Goal: Information Seeking & Learning: Learn about a topic

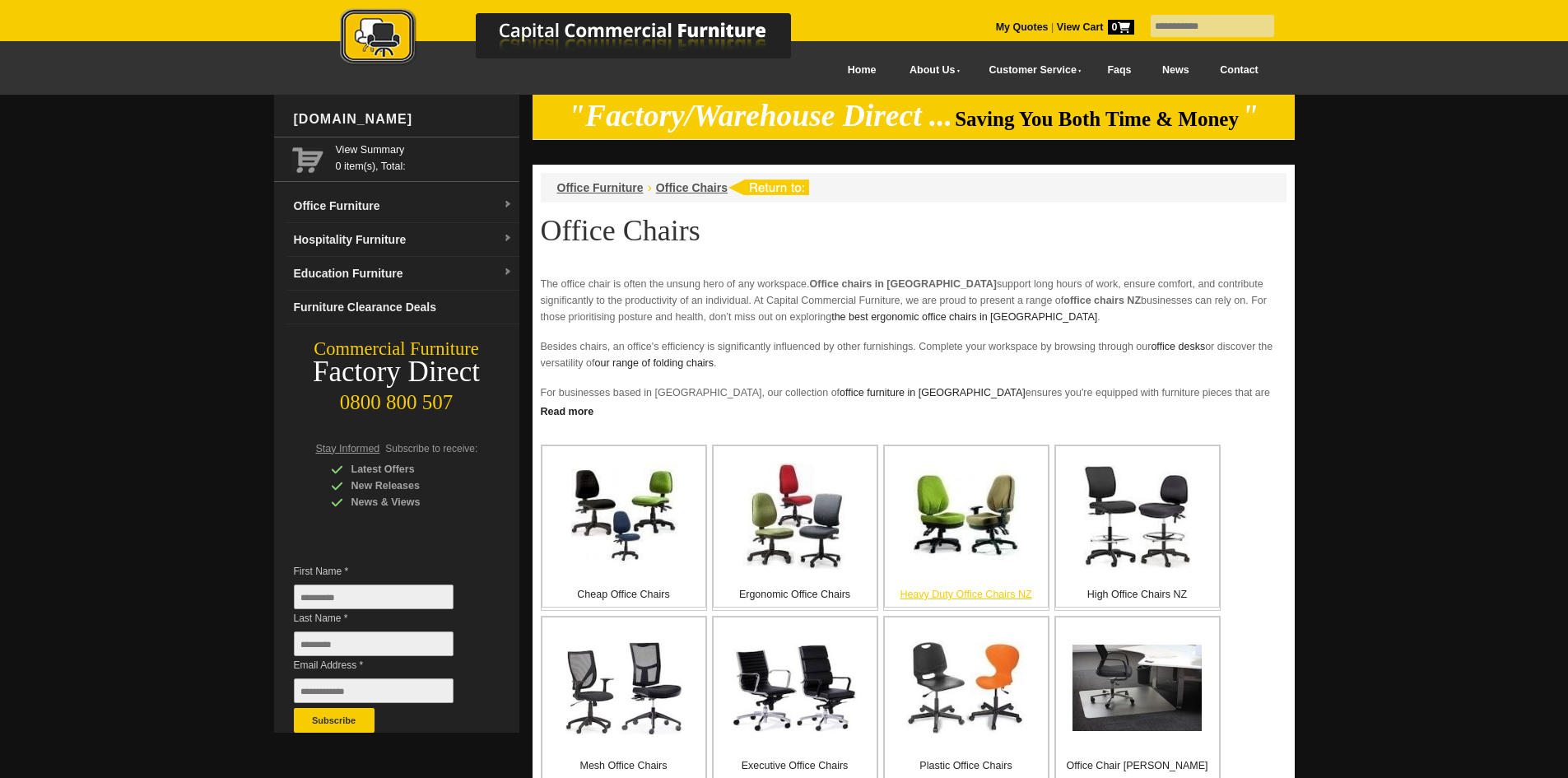
click at [974, 538] on img at bounding box center [967, 516] width 105 height 105
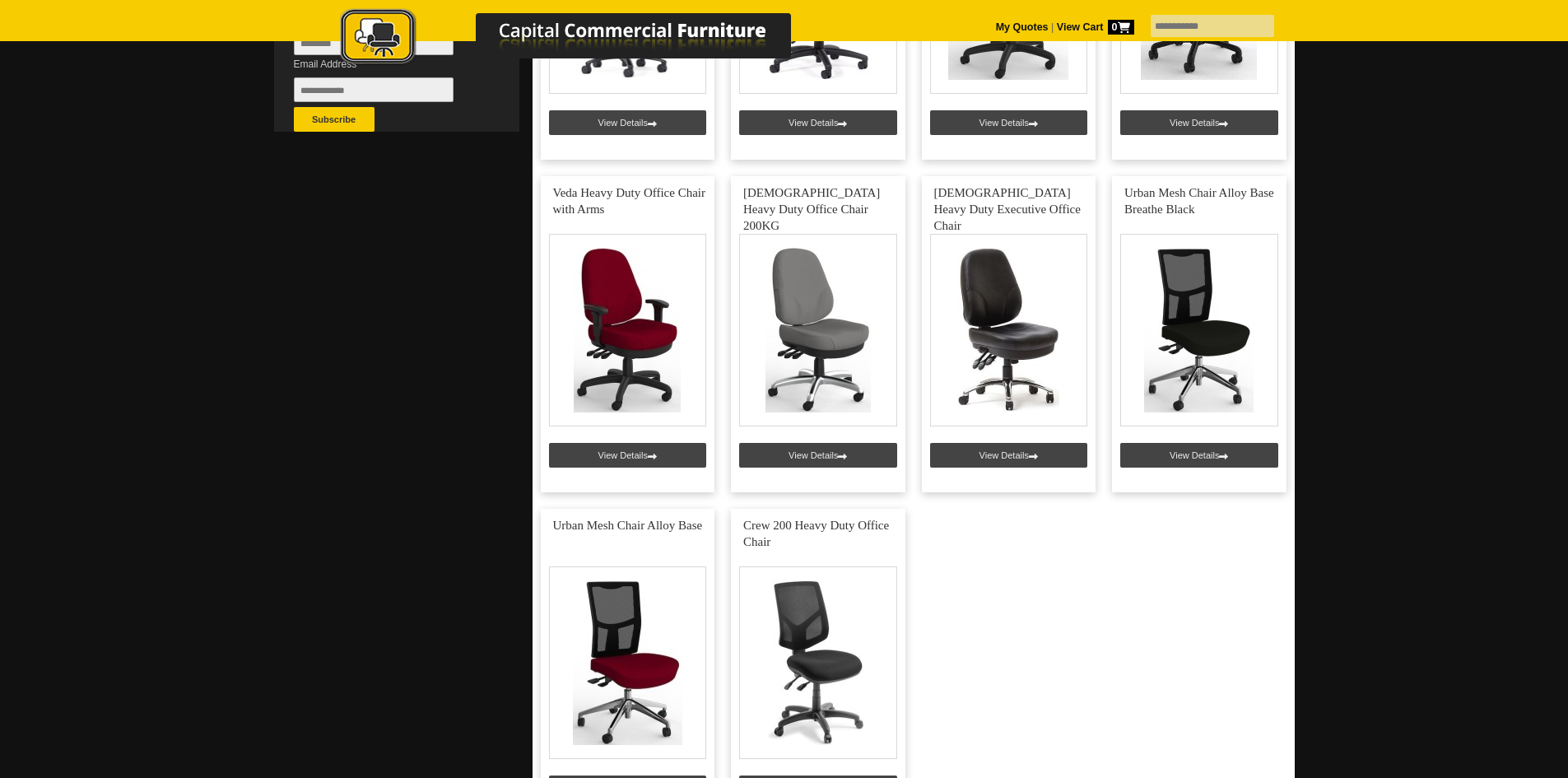
scroll to position [494, 0]
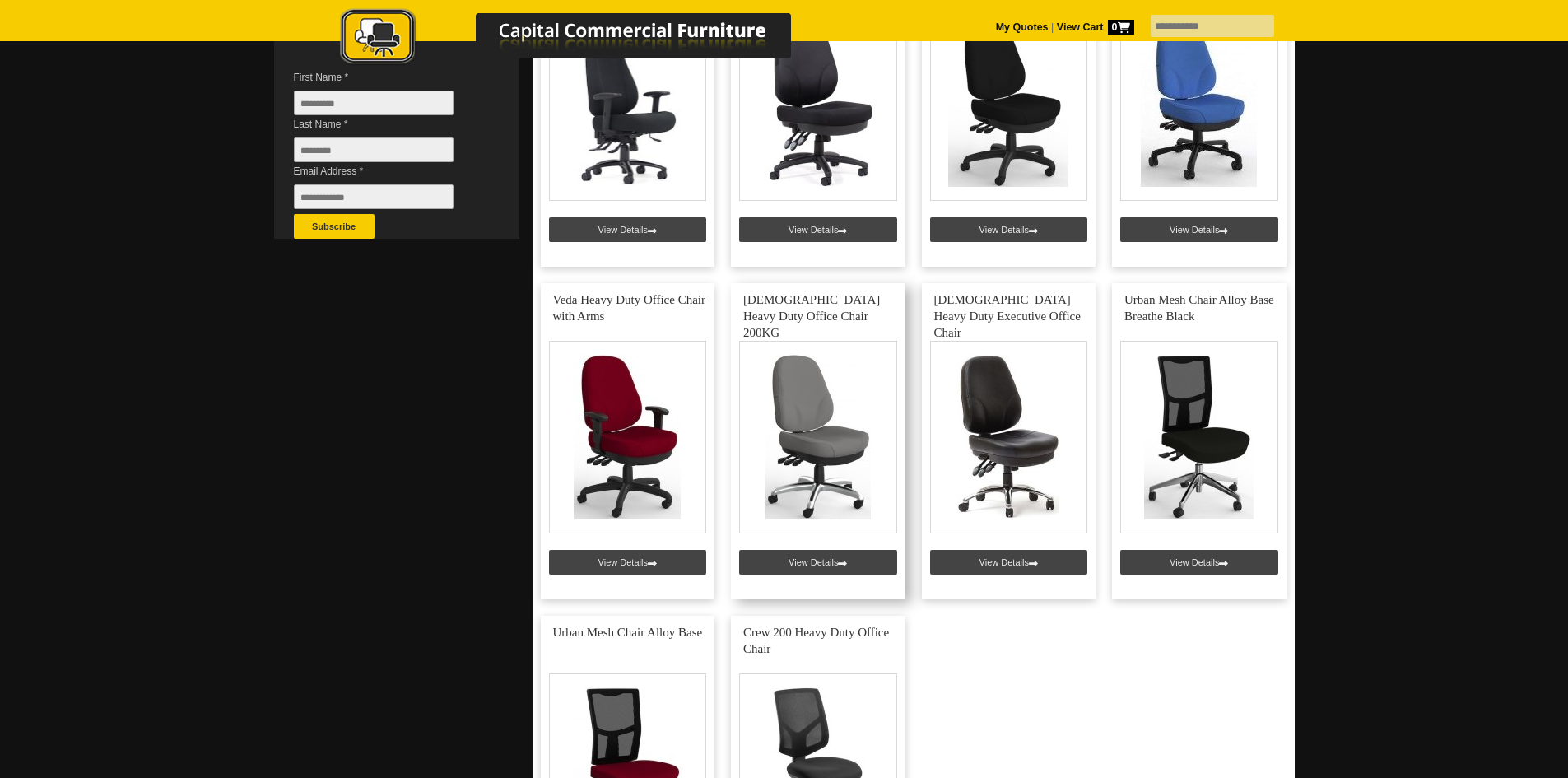
click at [801, 458] on link at bounding box center [817, 441] width 175 height 316
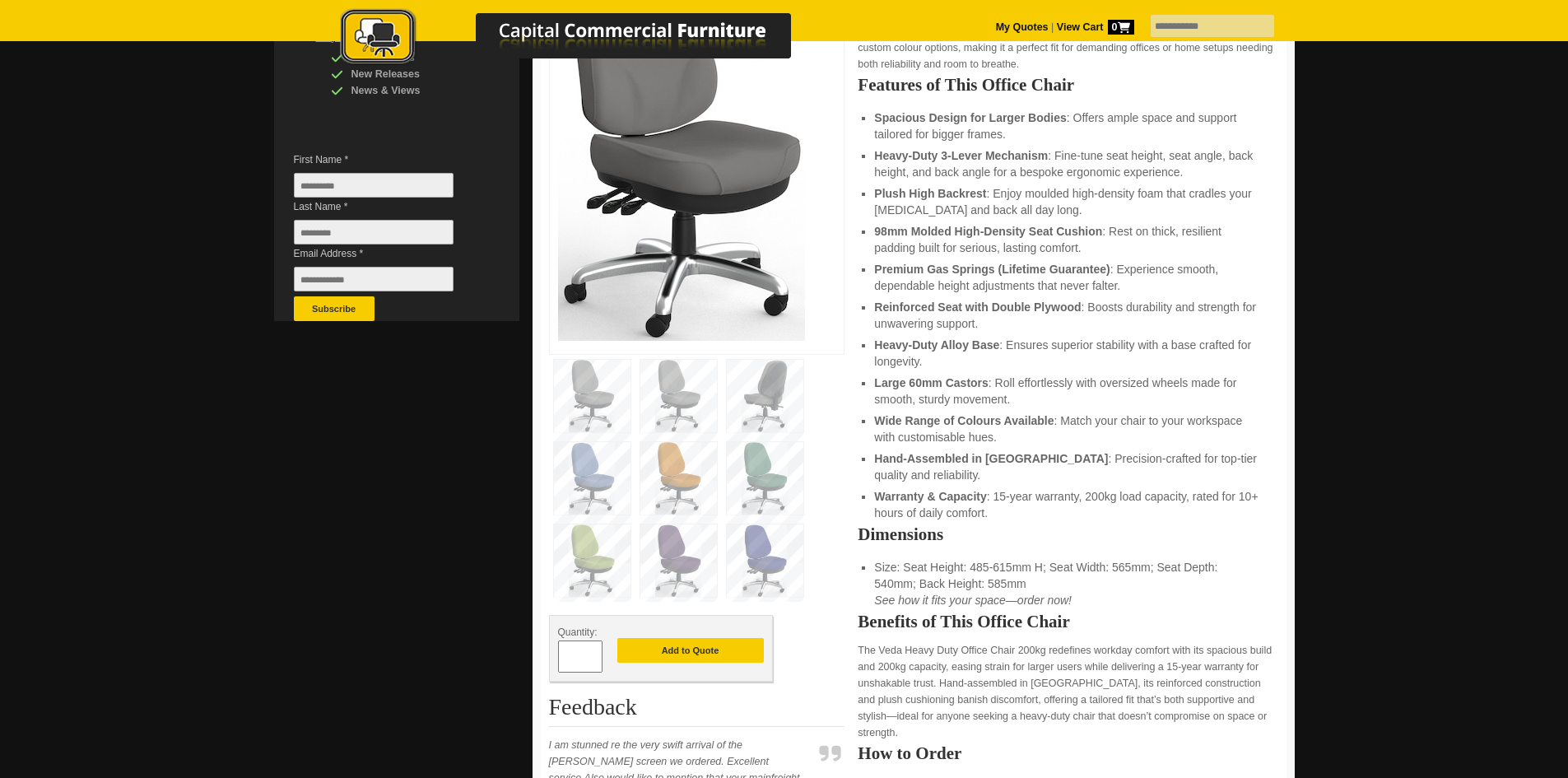
scroll to position [82, 0]
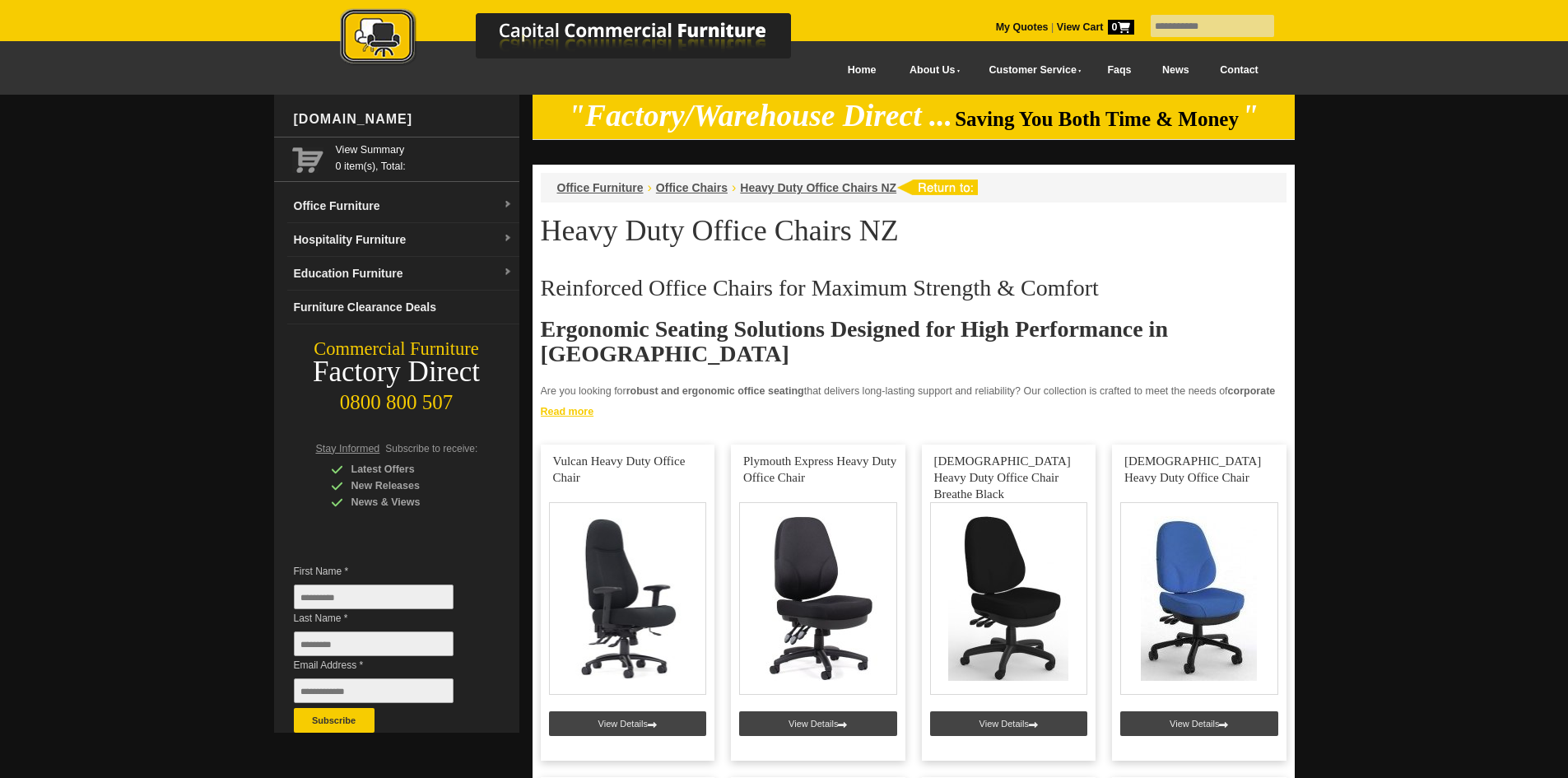
click at [557, 415] on link "Read more" at bounding box center [913, 409] width 763 height 20
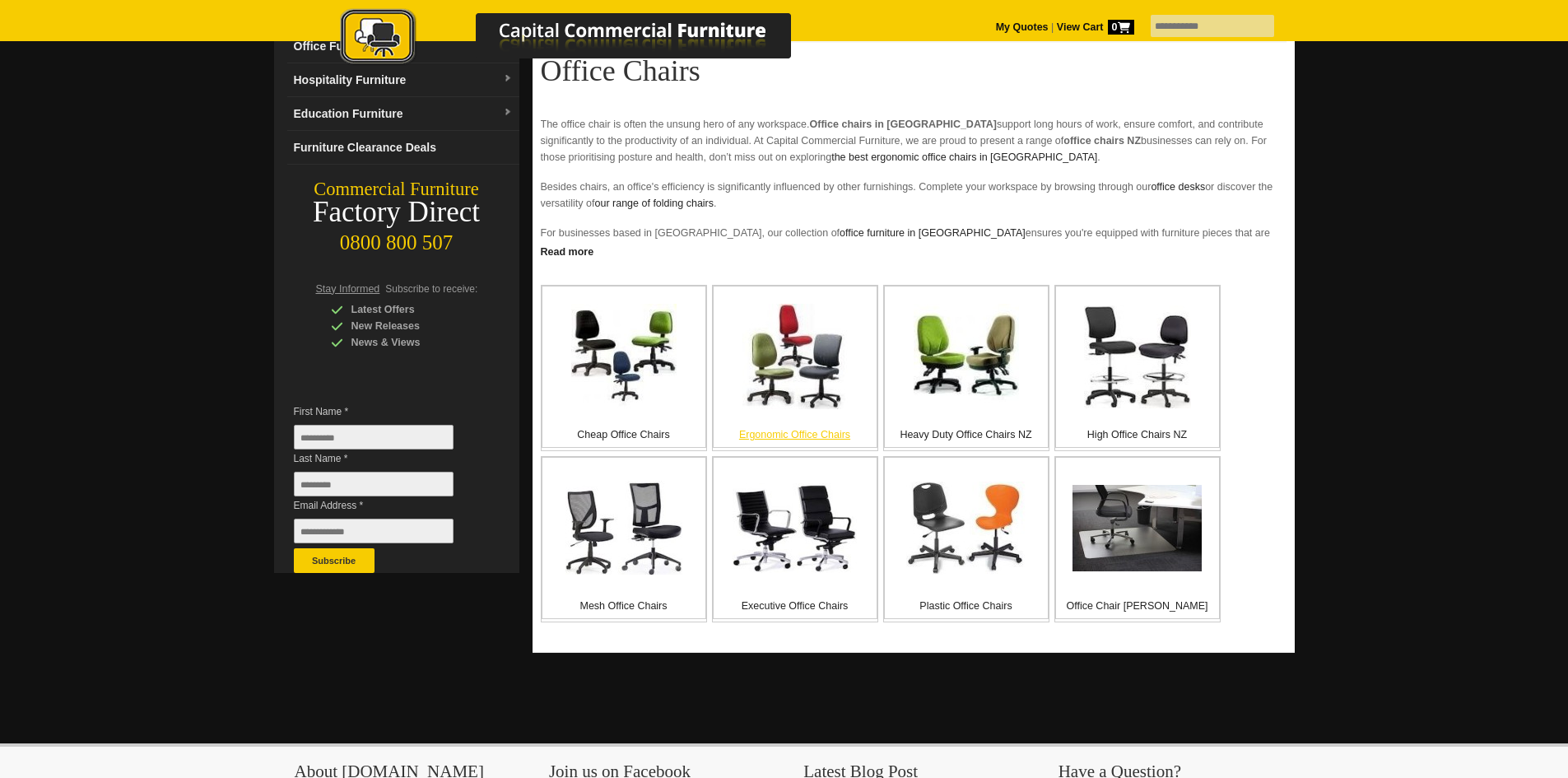
scroll to position [165, 0]
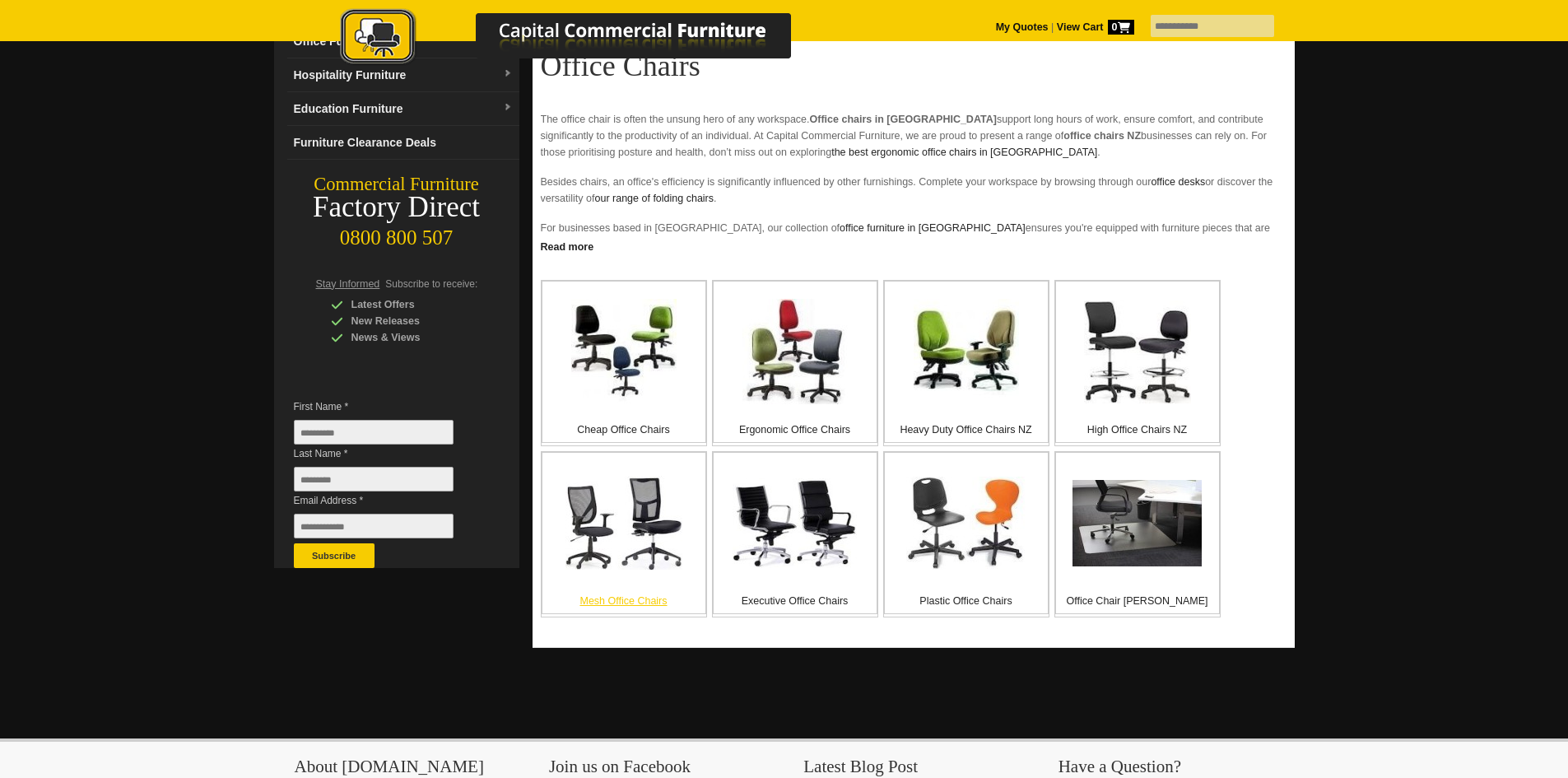
click at [647, 537] on img at bounding box center [624, 522] width 117 height 94
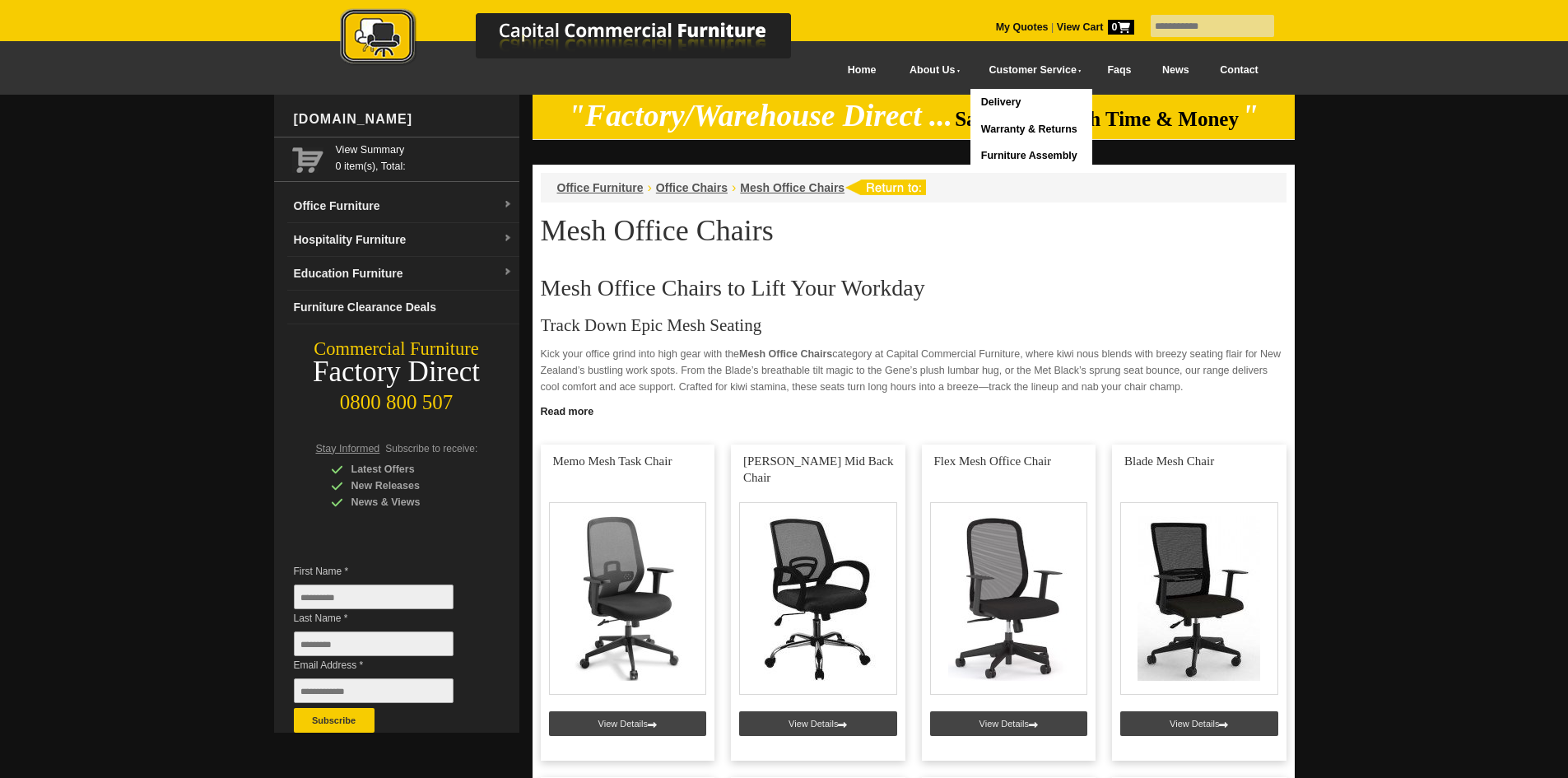
click at [970, 102] on link "Delivery" at bounding box center [1031, 102] width 121 height 27
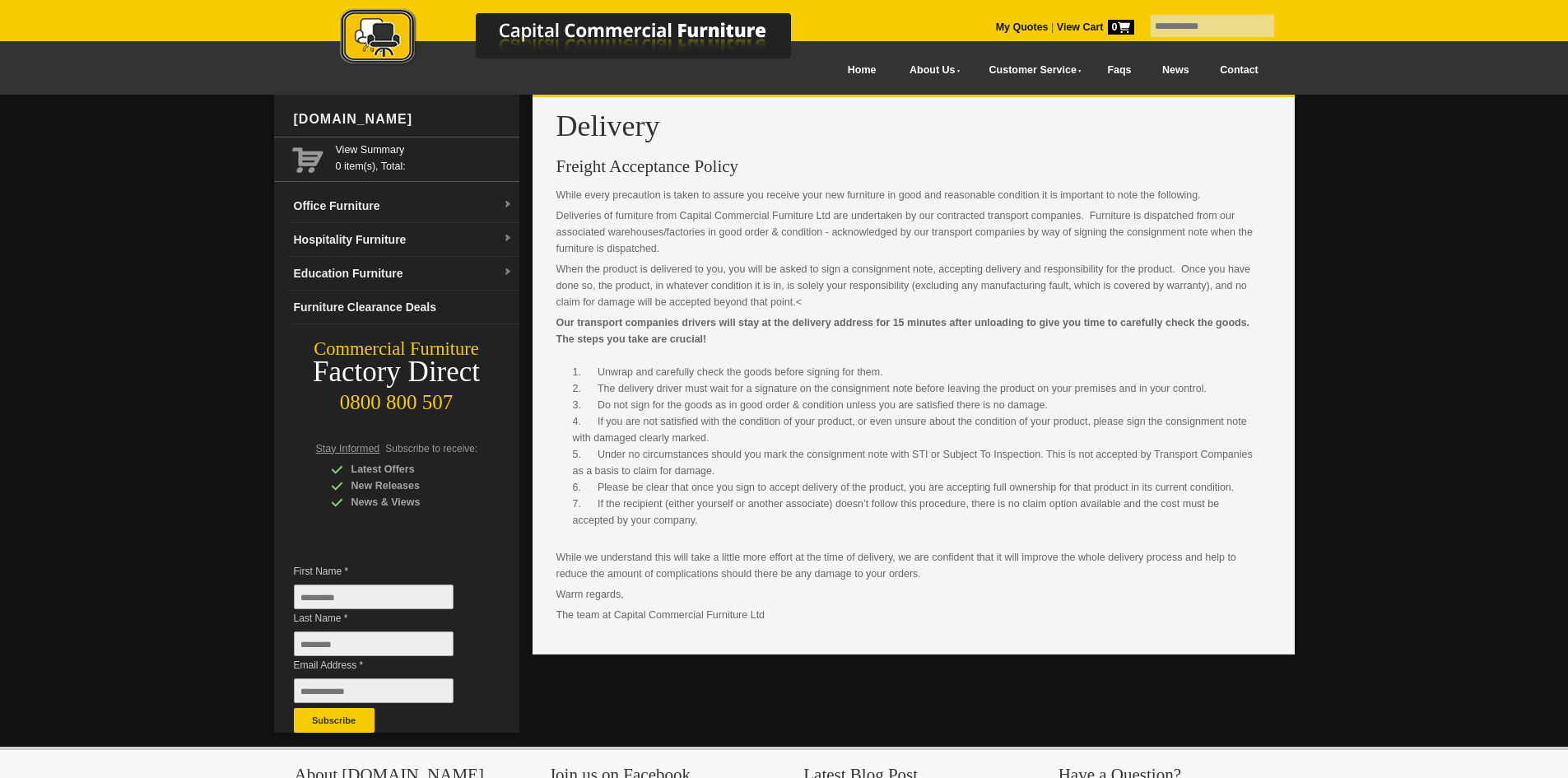
click at [1234, 58] on link "Contact" at bounding box center [1238, 70] width 69 height 37
